Goal: Transaction & Acquisition: Purchase product/service

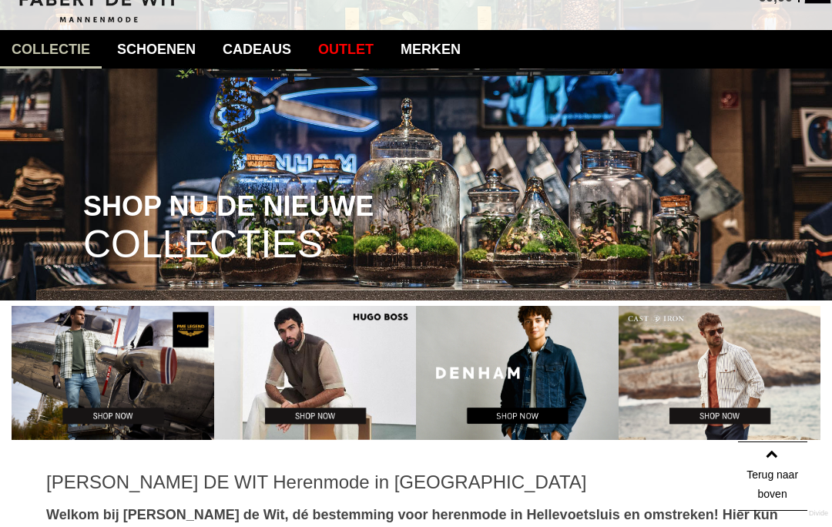
click at [0, 0] on link "Truien" at bounding box center [0, 0] width 0 height 0
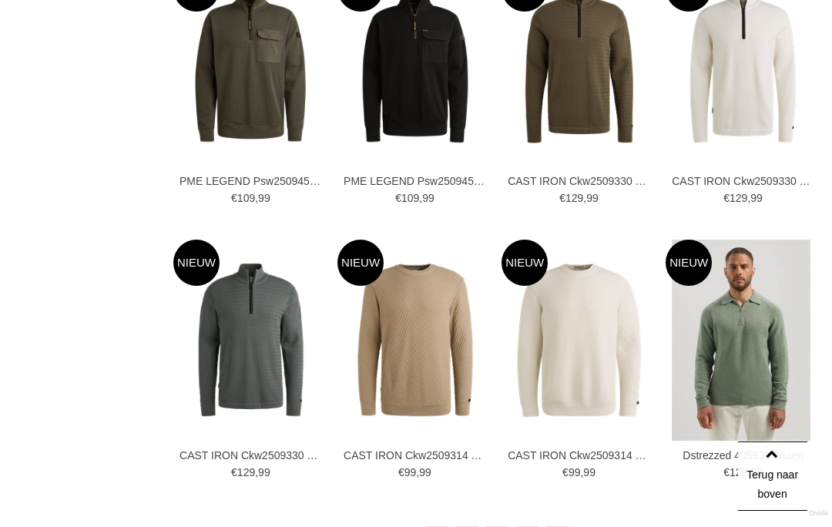
scroll to position [2229, 0]
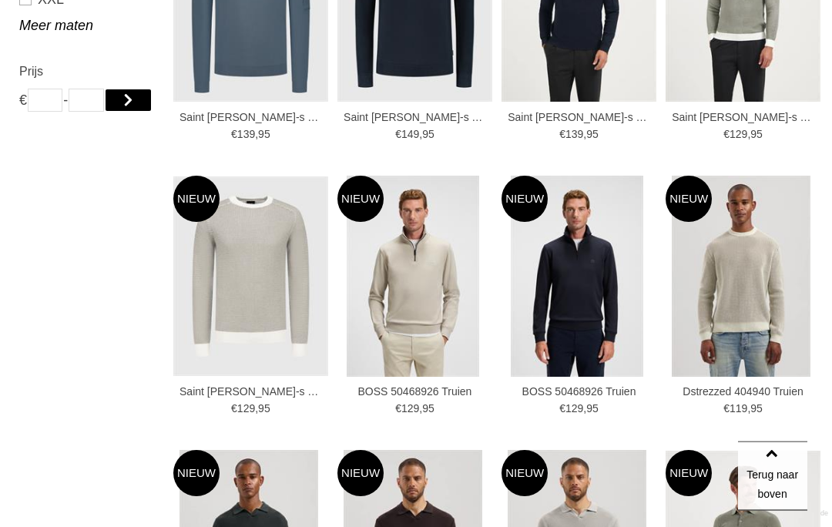
scroll to position [1186, 0]
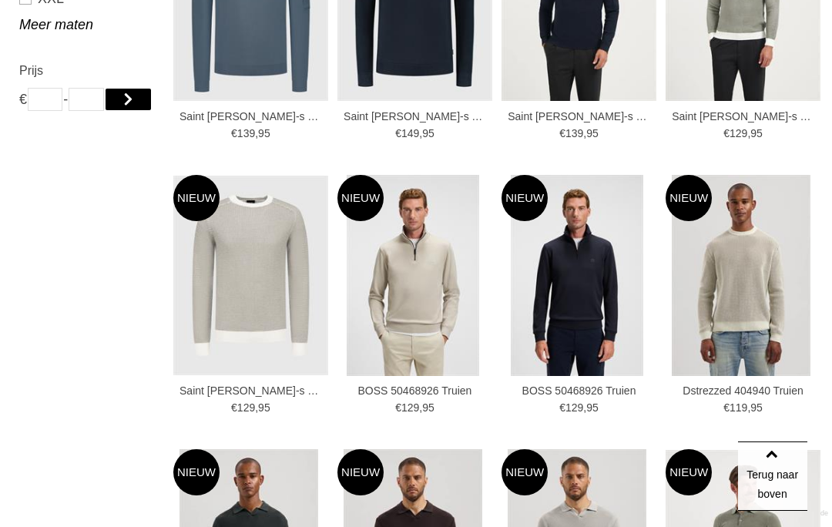
click at [0, 0] on img at bounding box center [0, 0] width 0 height 0
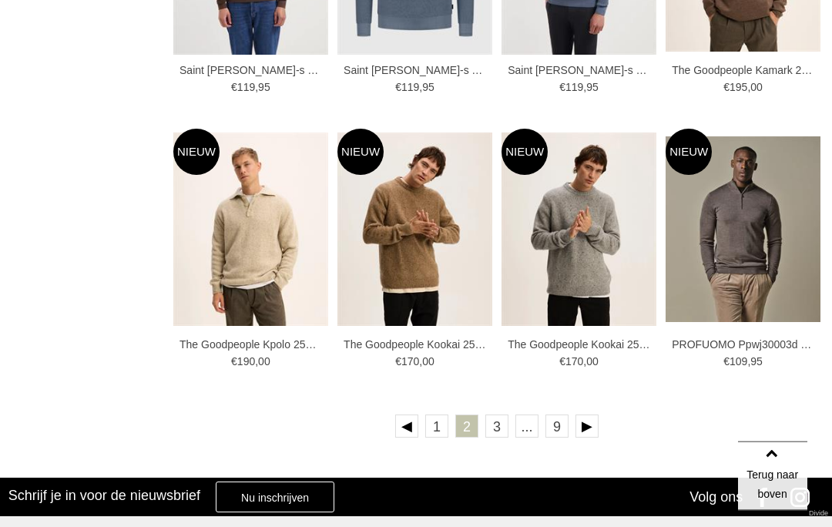
scroll to position [2329, 0]
click at [597, 423] on link at bounding box center [586, 425] width 23 height 23
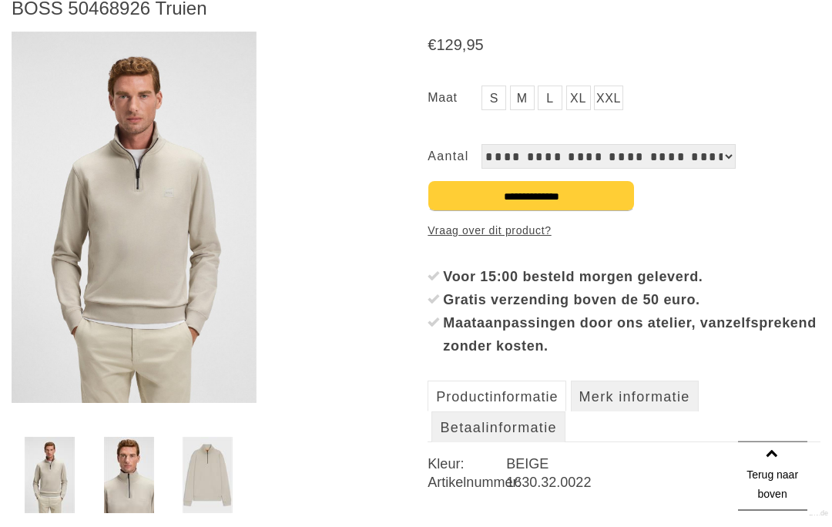
click at [174, 253] on img at bounding box center [134, 217] width 245 height 371
click at [753, 233] on div "€ 129 , 95 S M" at bounding box center [623, 279] width 393 height 494
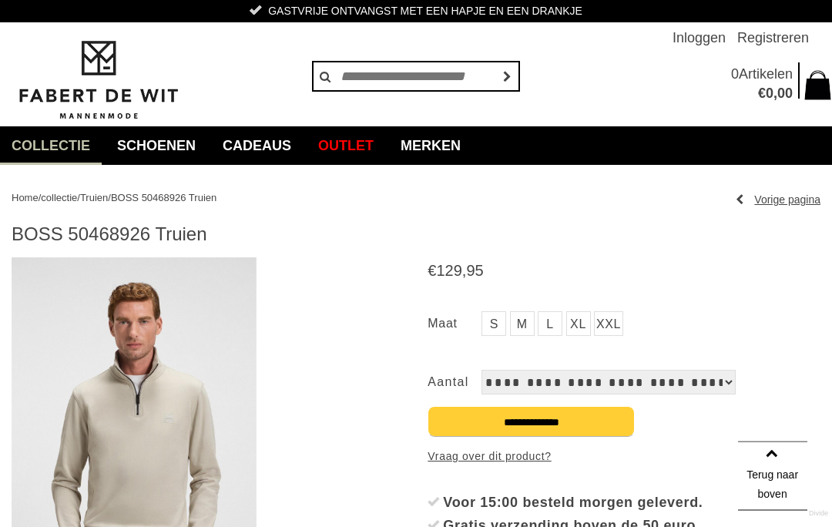
scroll to position [0, 0]
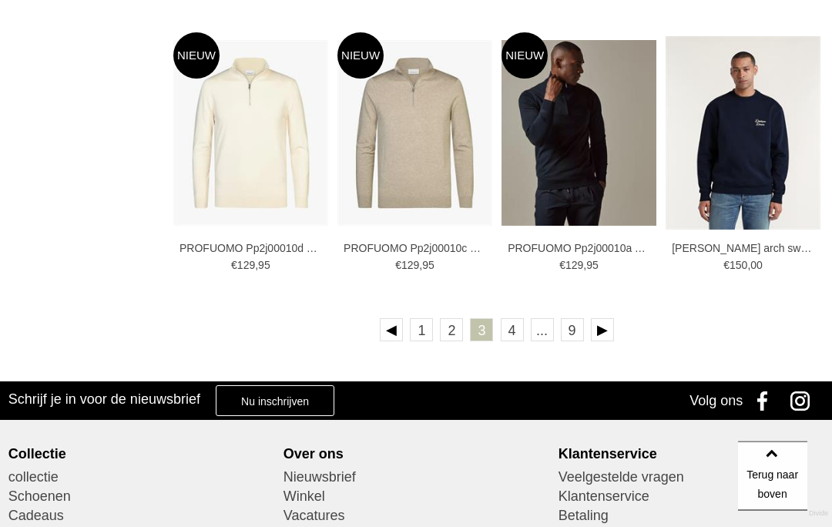
scroll to position [2427, 0]
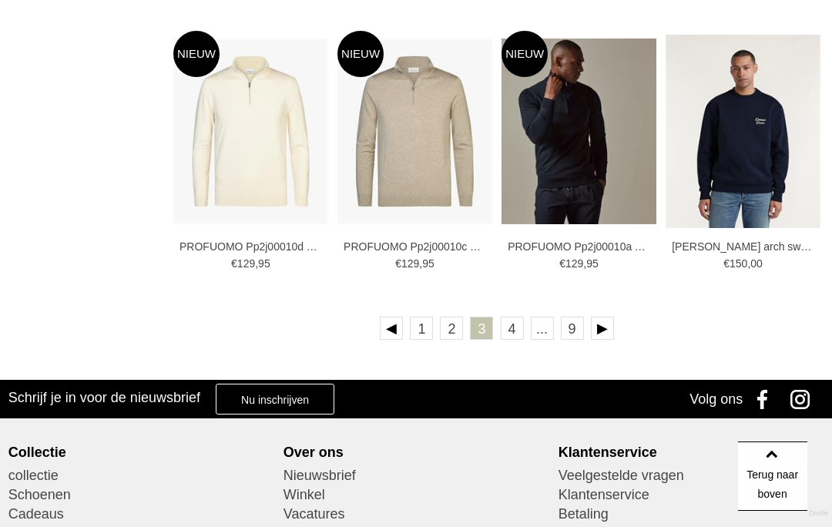
click at [610, 331] on link at bounding box center [602, 327] width 23 height 23
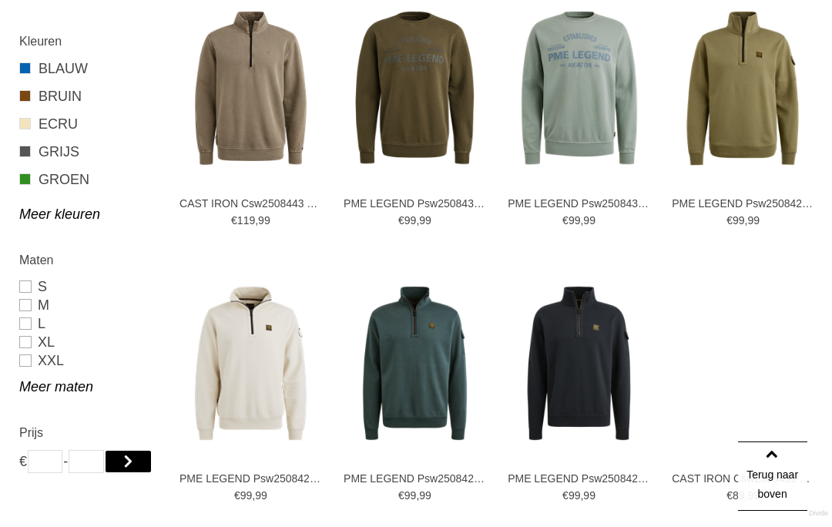
scroll to position [825, 0]
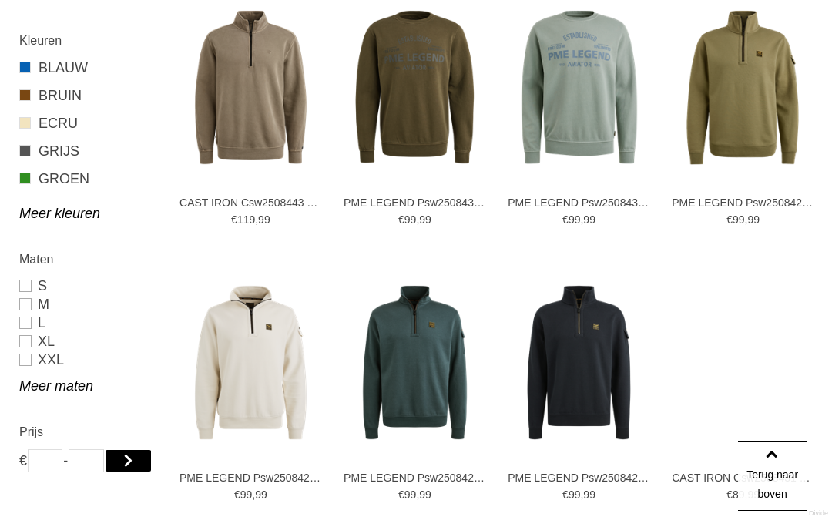
click at [0, 0] on img at bounding box center [0, 0] width 0 height 0
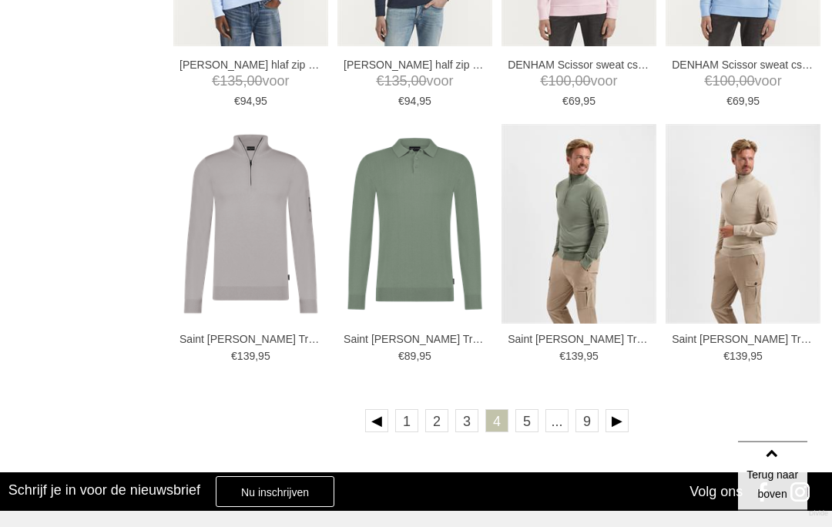
scroll to position [2334, 0]
click at [624, 417] on link at bounding box center [616, 420] width 23 height 23
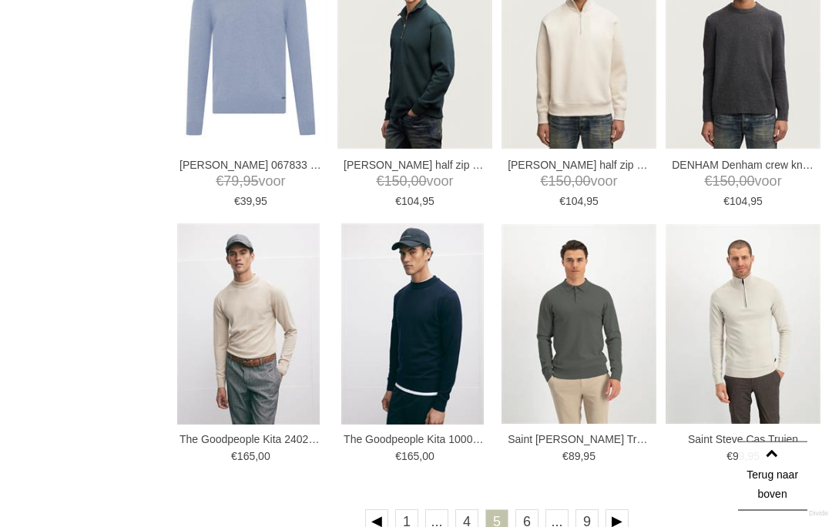
scroll to position [2234, 0]
click at [624, 519] on link at bounding box center [616, 520] width 23 height 23
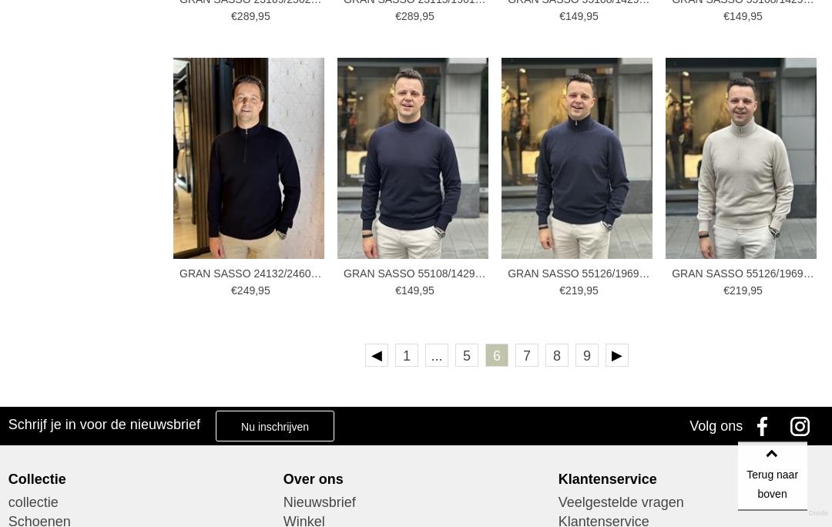
scroll to position [2401, 0]
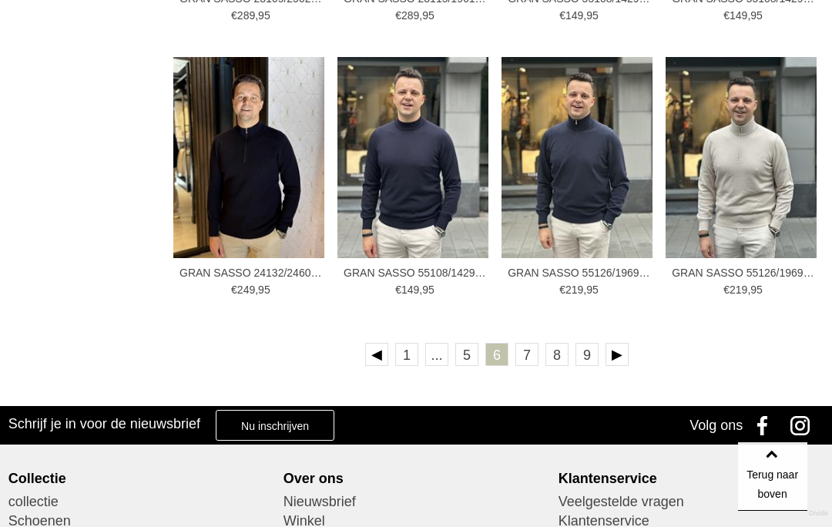
click at [624, 356] on link at bounding box center [616, 354] width 23 height 23
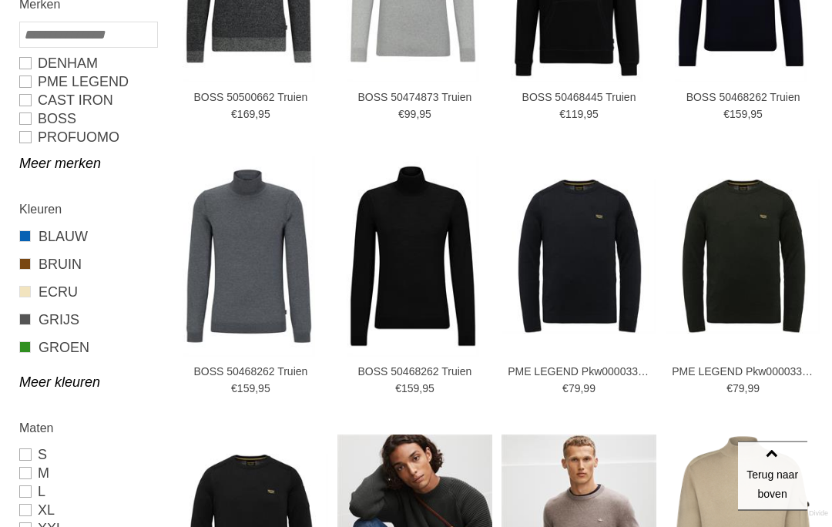
scroll to position [657, 0]
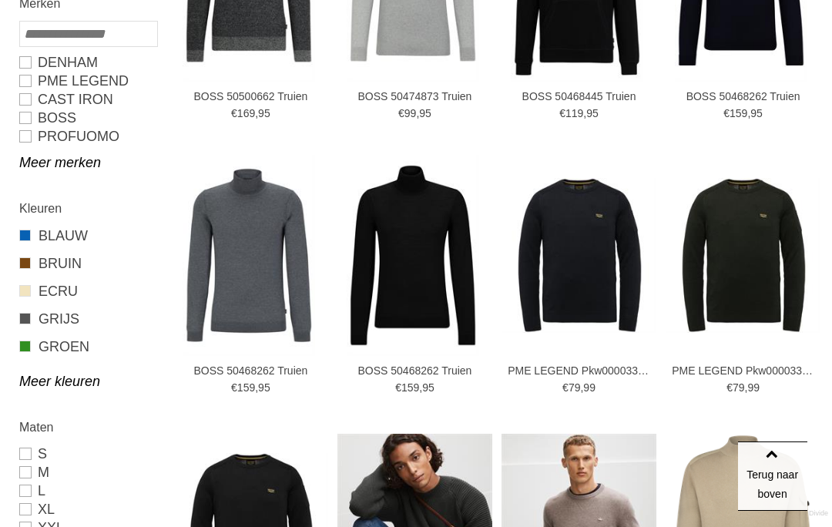
click at [0, 0] on img at bounding box center [0, 0] width 0 height 0
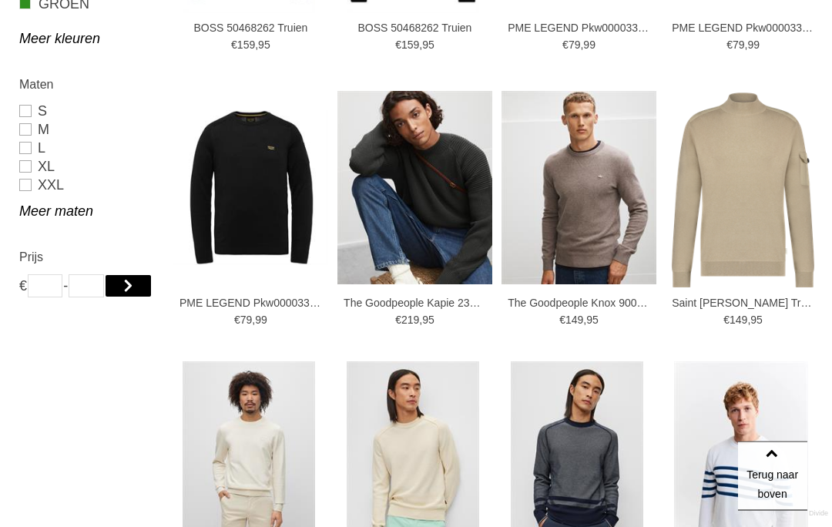
scroll to position [1000, 0]
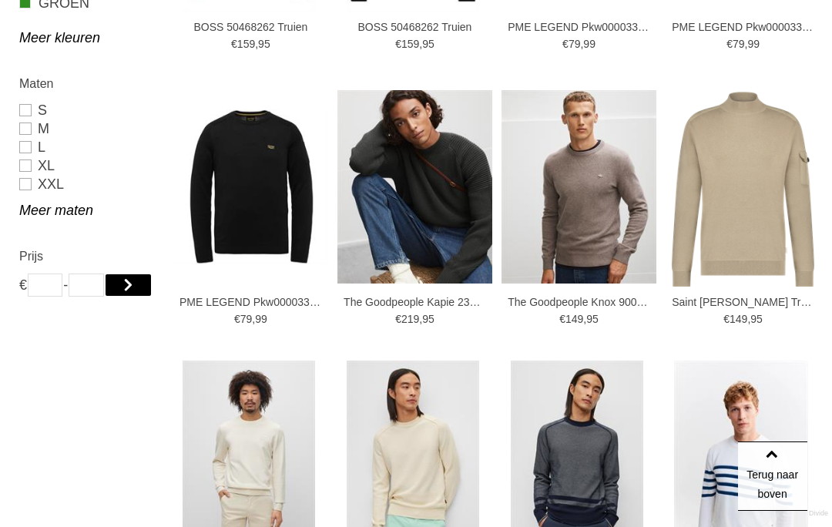
click at [0, 0] on img at bounding box center [0, 0] width 0 height 0
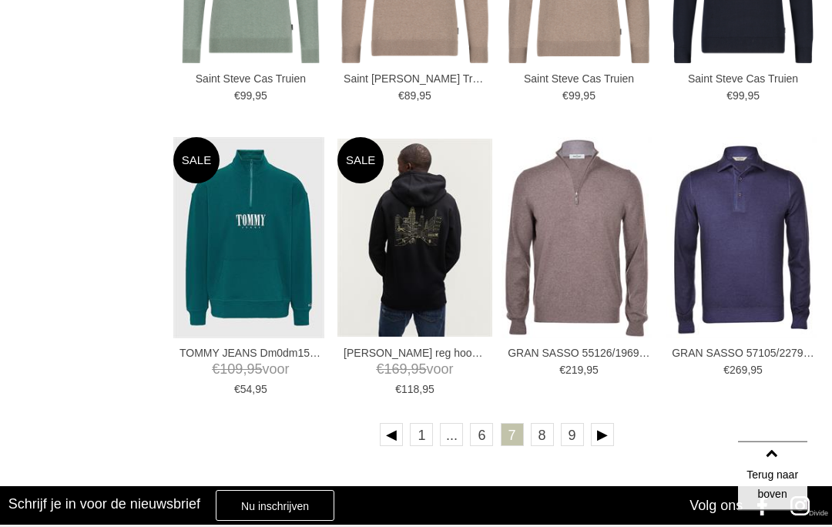
scroll to position [2321, 0]
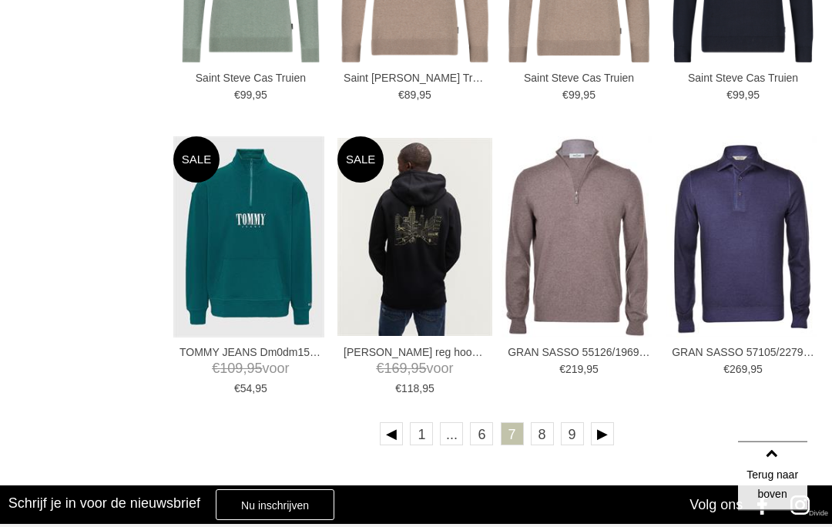
click at [610, 431] on link at bounding box center [602, 434] width 23 height 23
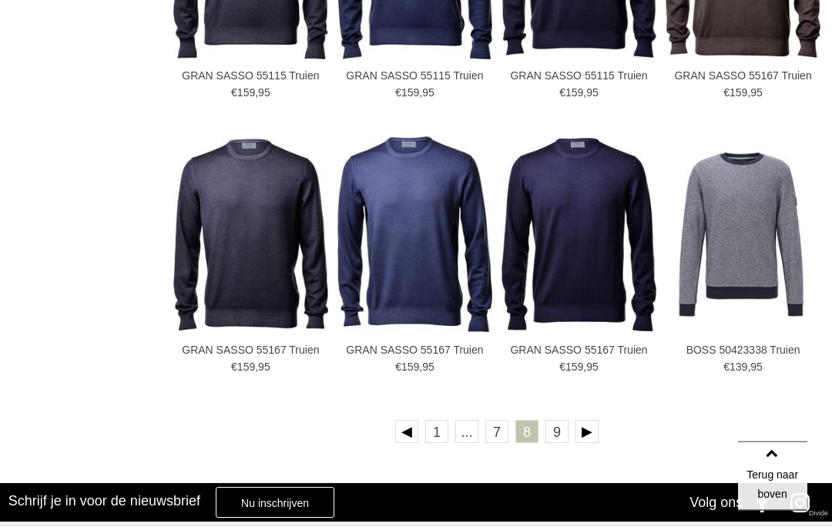
scroll to position [2324, 0]
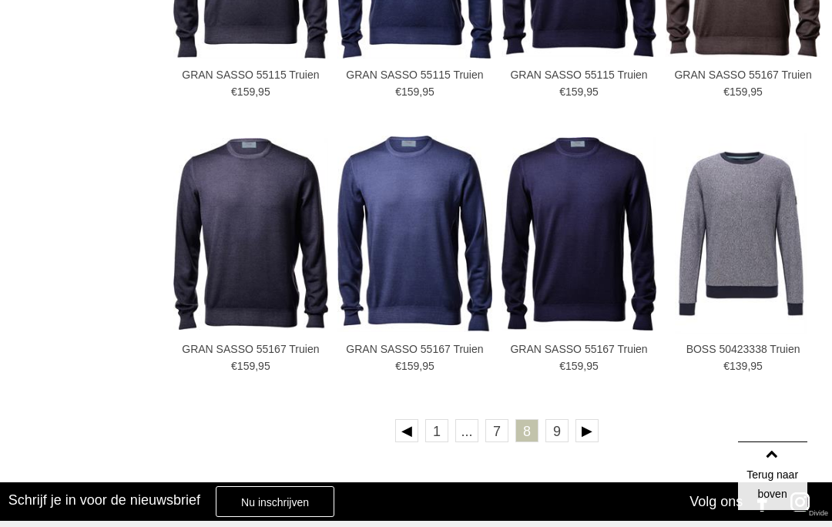
click at [597, 433] on link at bounding box center [586, 430] width 23 height 23
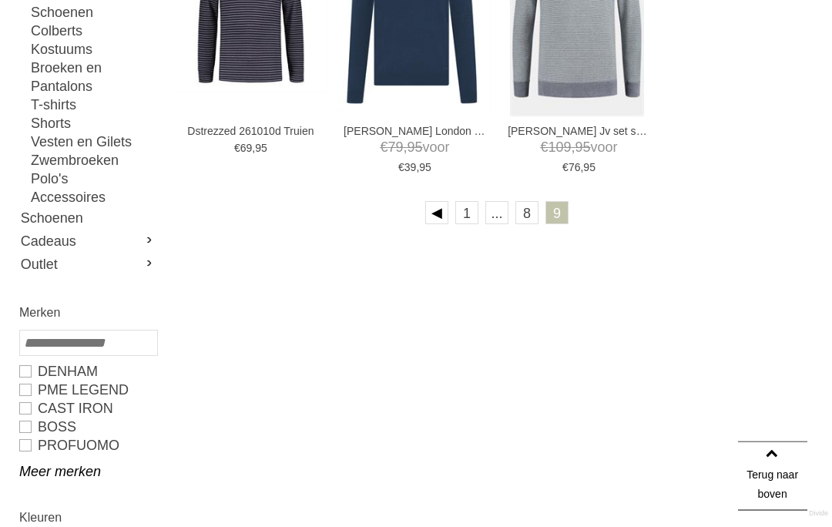
scroll to position [349, 0]
click at [80, 467] on link "Meer merken" at bounding box center [87, 470] width 137 height 18
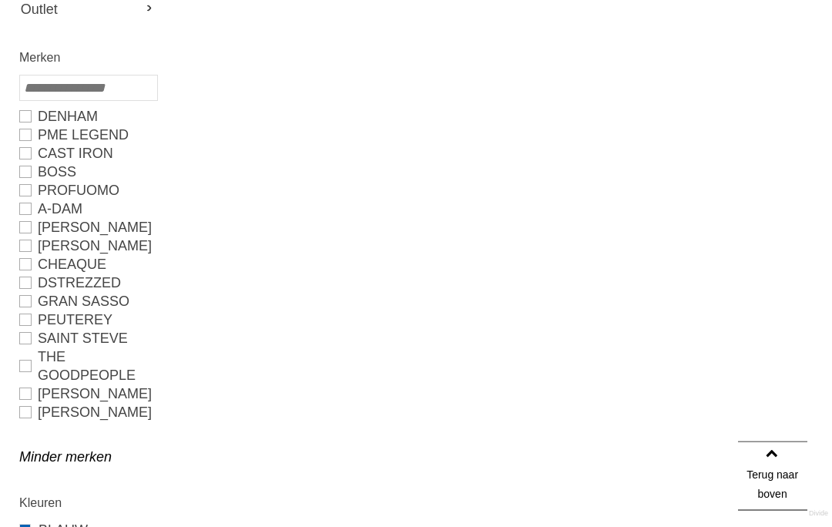
scroll to position [603, 0]
